Goal: Obtain resource: Download file/media

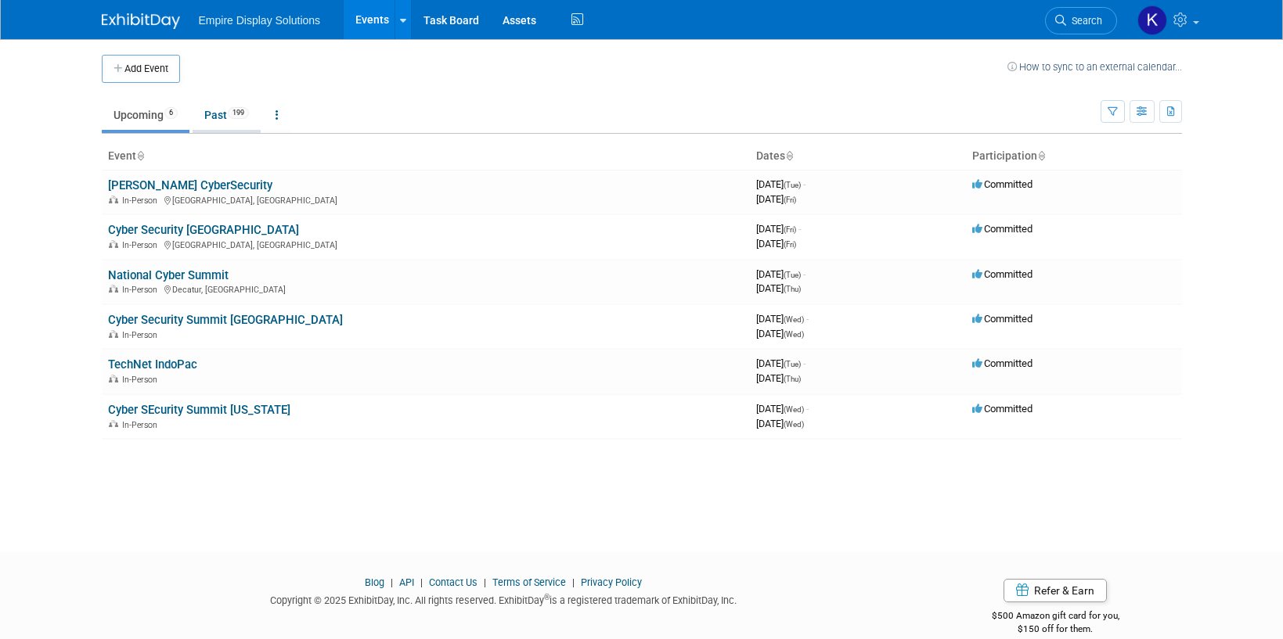
click at [218, 112] on link "Past 199" at bounding box center [227, 115] width 68 height 30
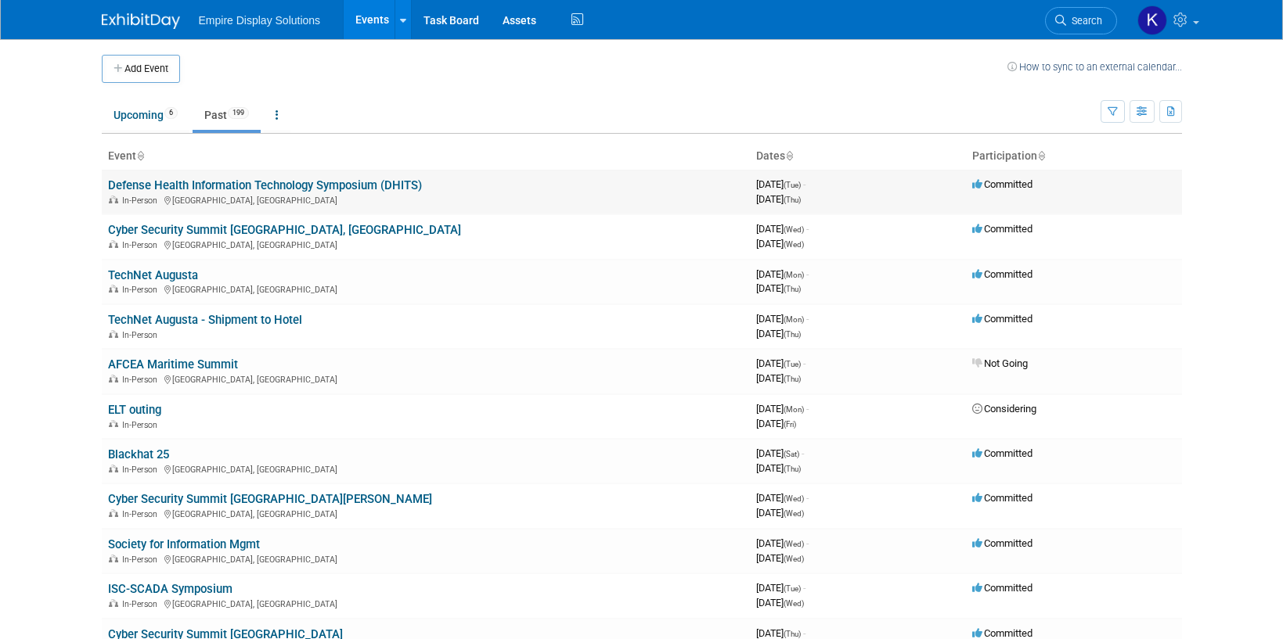
click at [166, 186] on link "Defense Health Information Technology Symposium (DHITS)" at bounding box center [265, 185] width 314 height 14
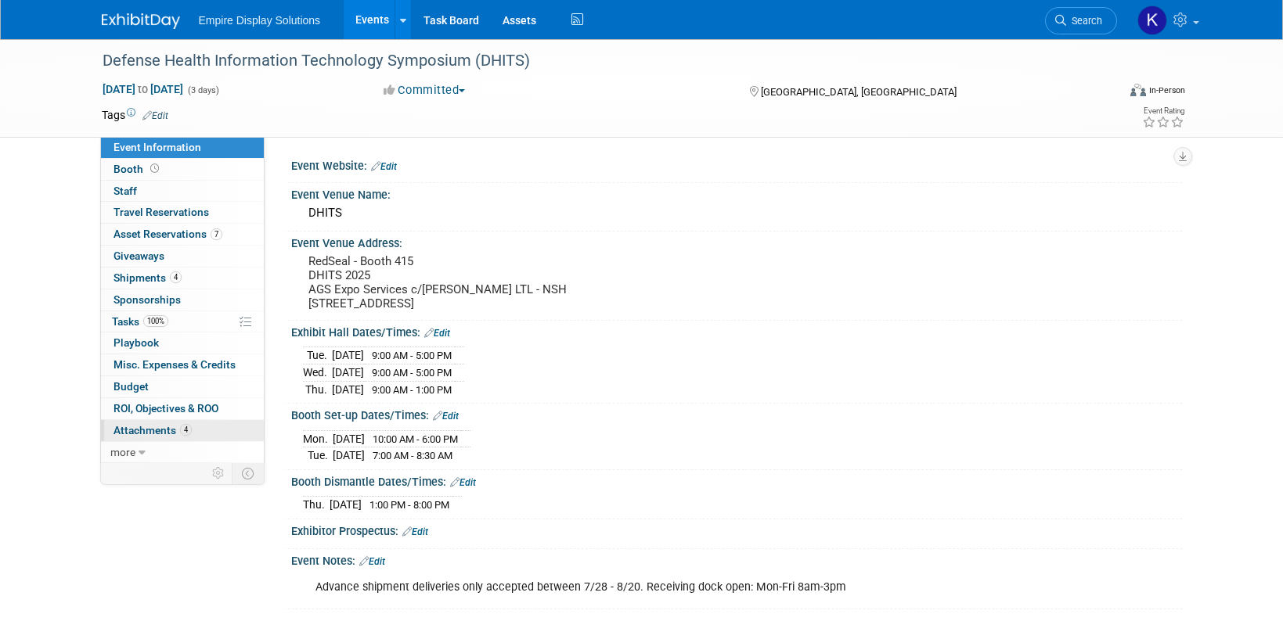
click at [171, 425] on span "Attachments 4" at bounding box center [152, 430] width 78 height 13
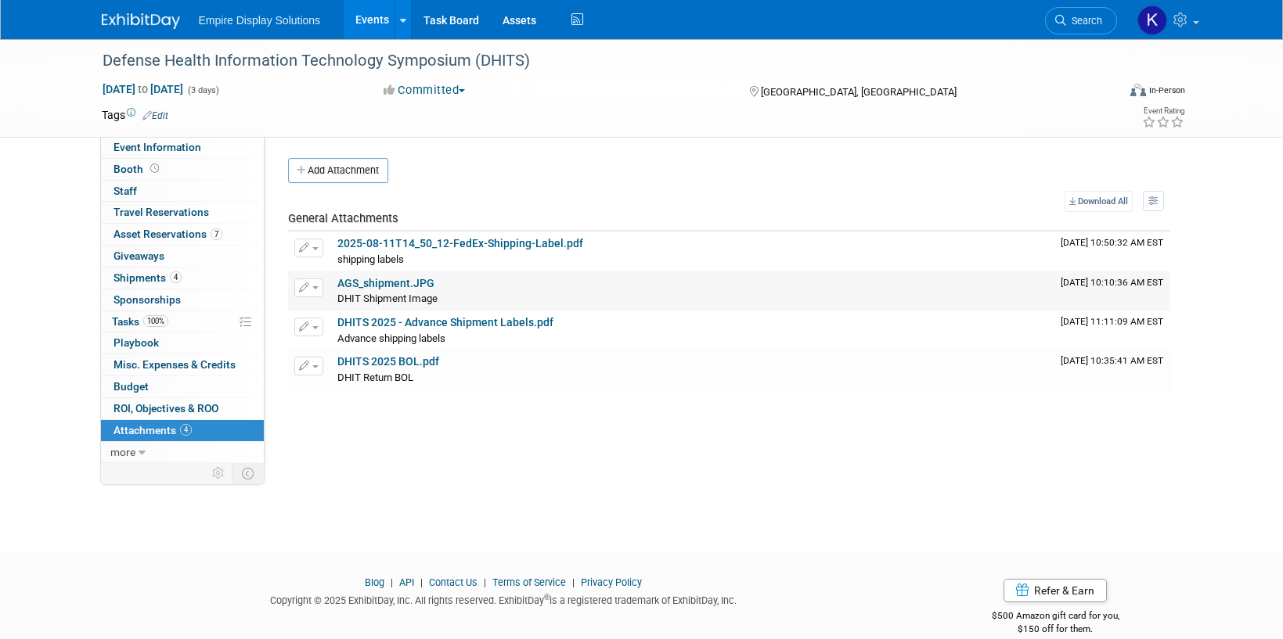
click at [390, 286] on link "AGS_shipment.JPG" at bounding box center [385, 283] width 97 height 13
click at [377, 363] on link "DHITS 2025 BOL.pdf" at bounding box center [388, 361] width 102 height 13
